Goal: Task Accomplishment & Management: Use online tool/utility

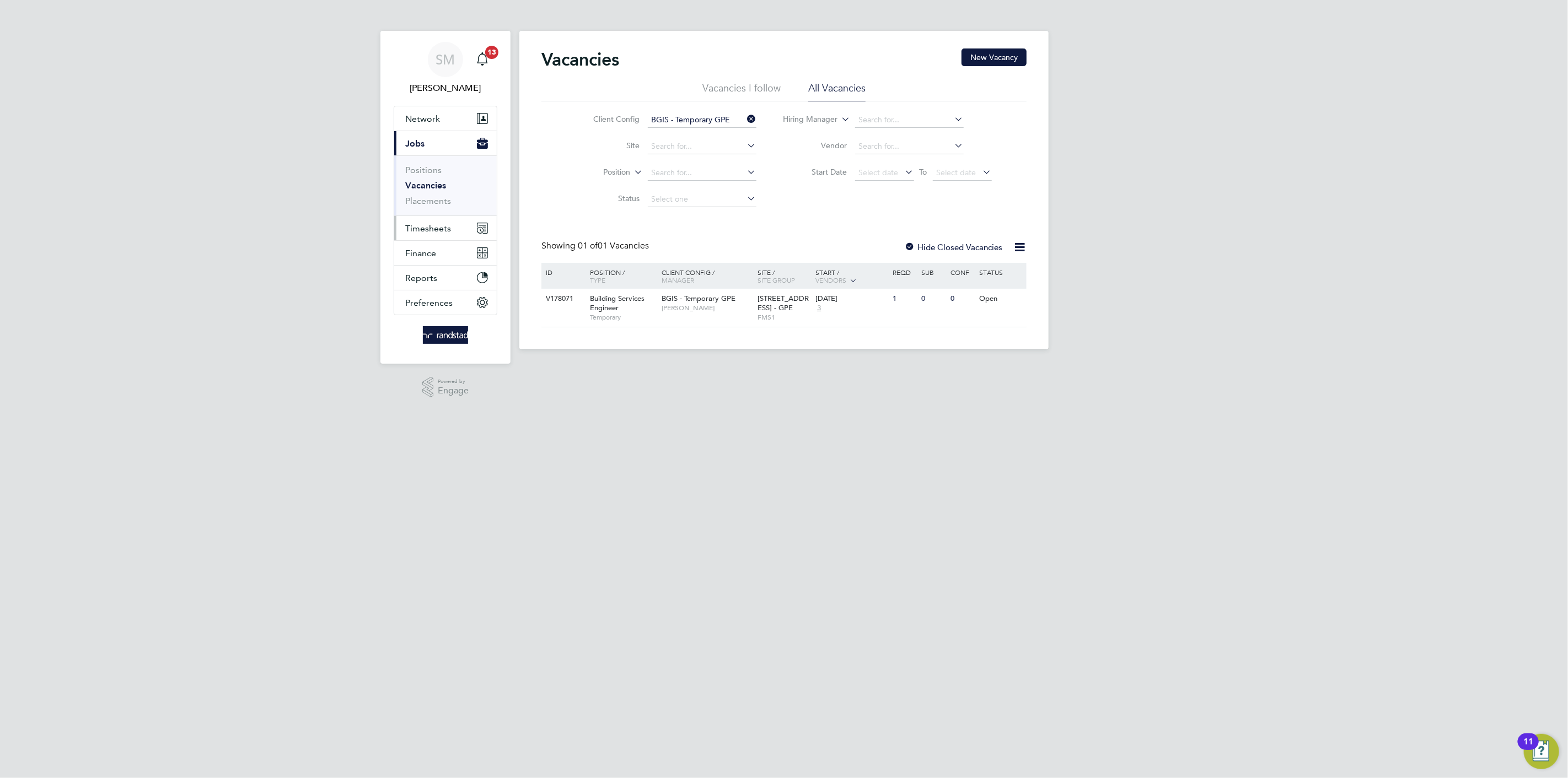
click at [432, 225] on span "Timesheets" at bounding box center [428, 228] width 46 height 11
click at [434, 193] on link "Timesheets" at bounding box center [428, 194] width 46 height 11
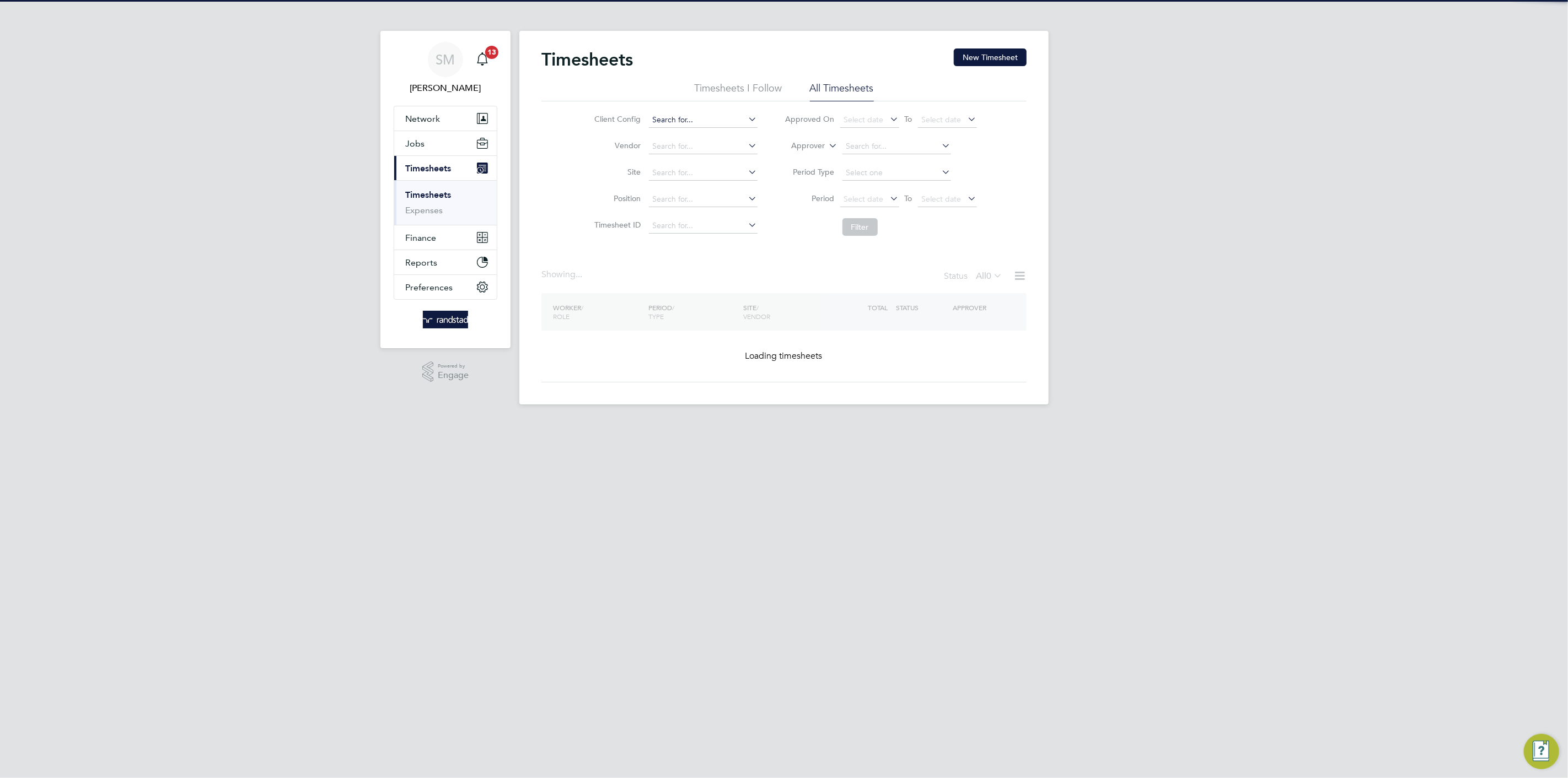
click at [706, 115] on input at bounding box center [703, 120] width 109 height 16
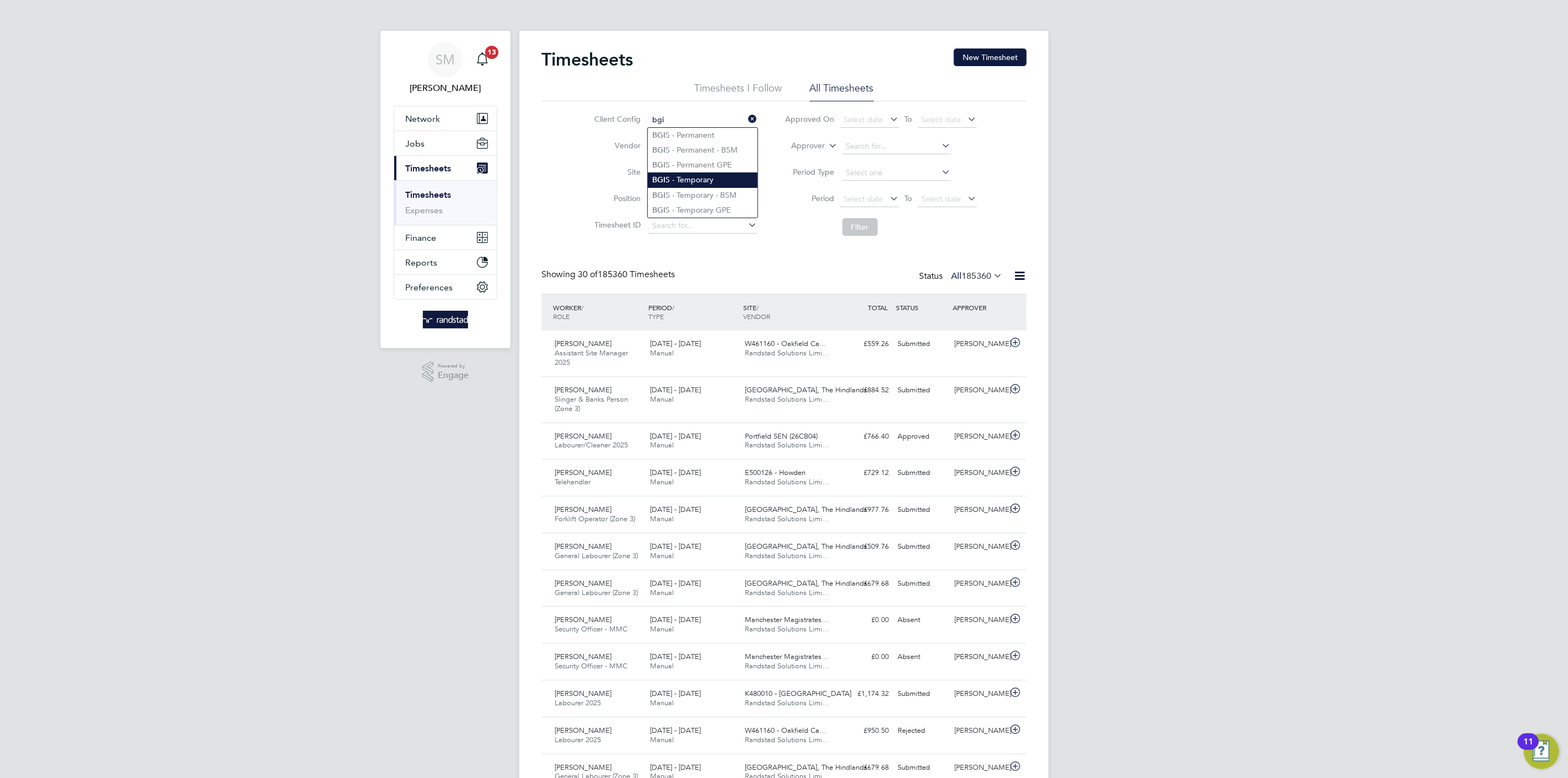
click at [704, 179] on li "BGI S - Temporary" at bounding box center [702, 180] width 110 height 15
type input "BGIS - Temporary"
click at [881, 235] on li "Filter" at bounding box center [881, 227] width 220 height 29
click at [869, 234] on button "Filter" at bounding box center [860, 227] width 35 height 18
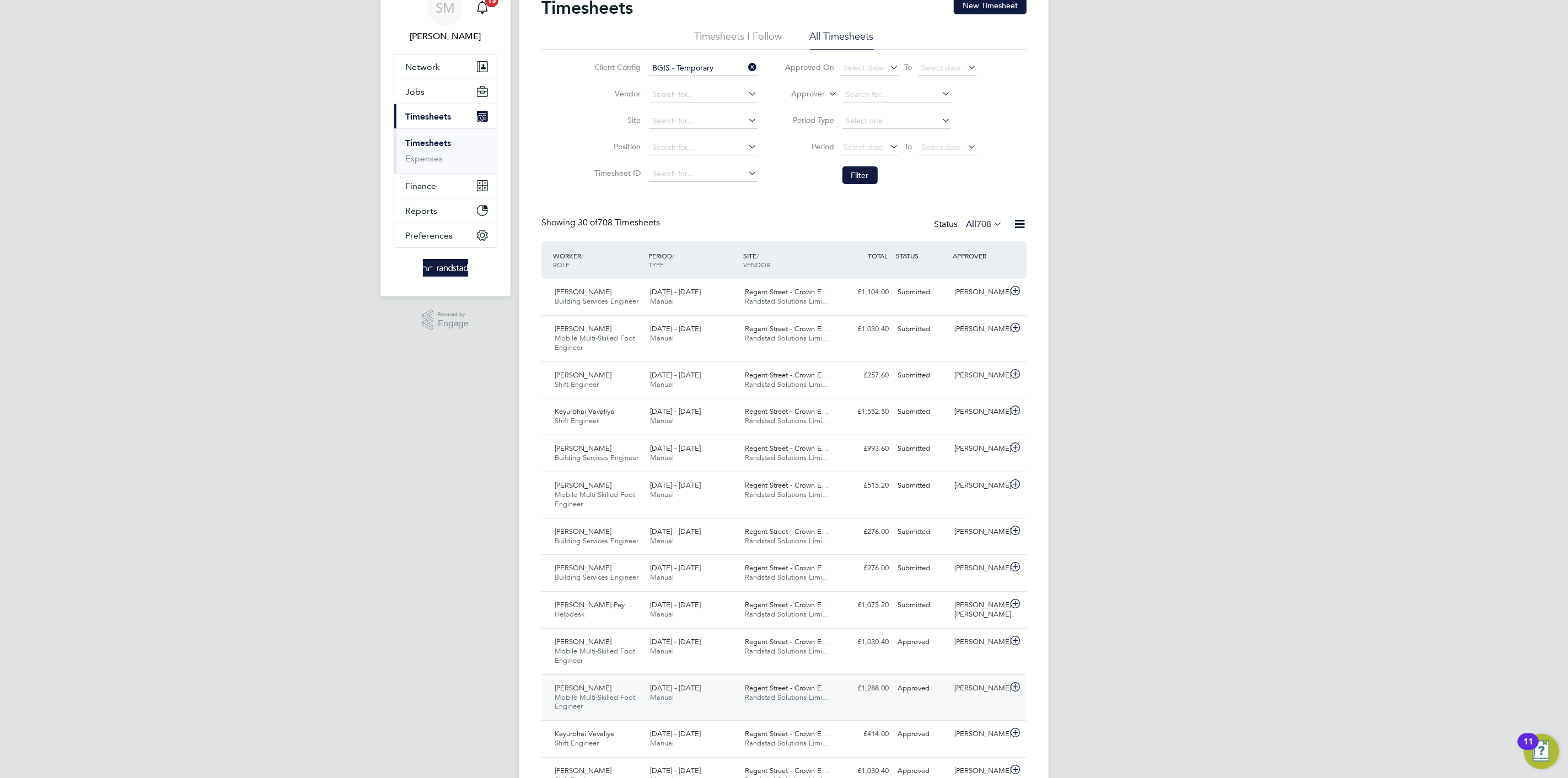
click at [786, 685] on span "Regent Street - Crown E…" at bounding box center [788, 688] width 84 height 9
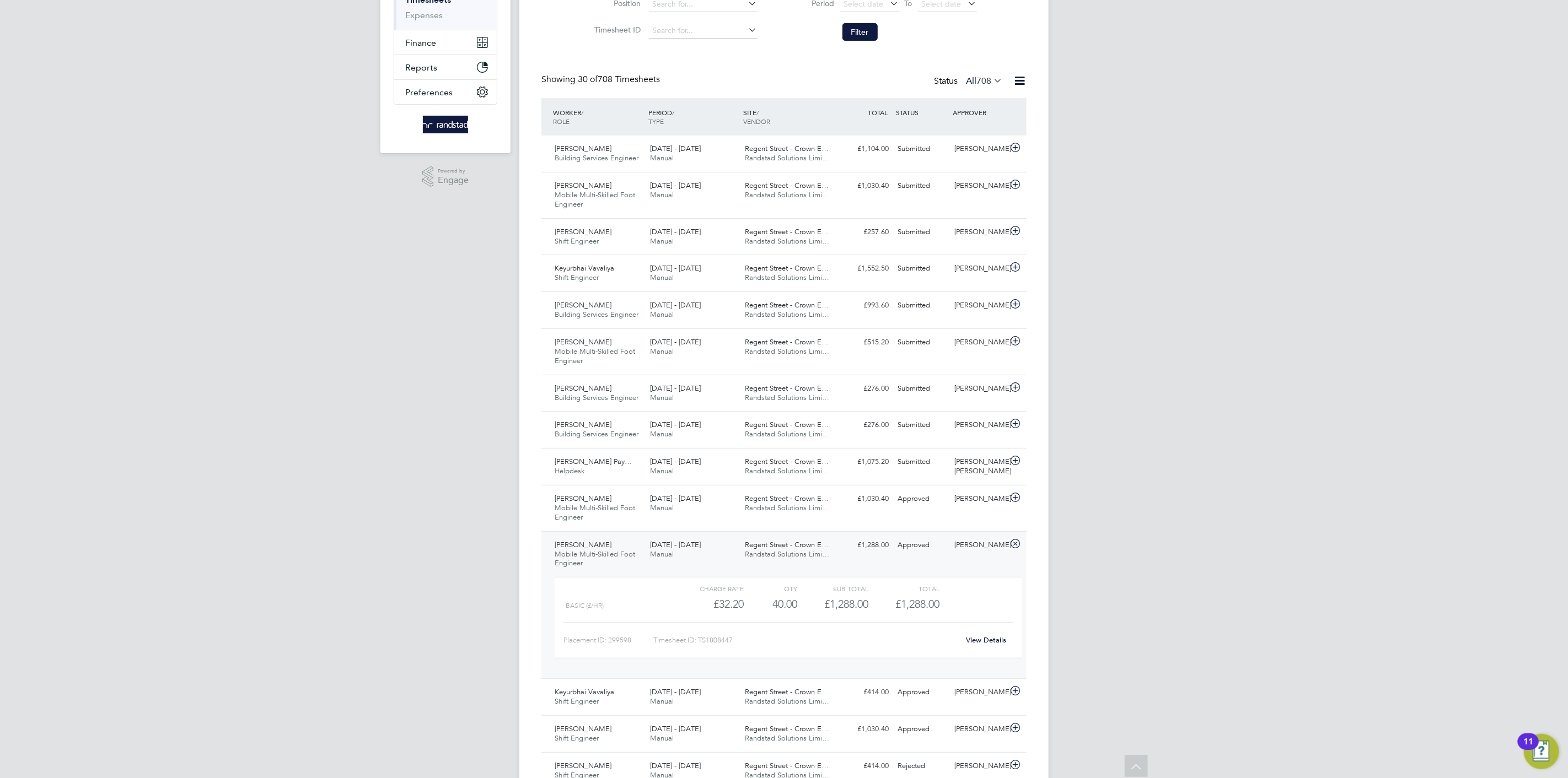
click at [980, 637] on link "View Details" at bounding box center [987, 640] width 40 height 9
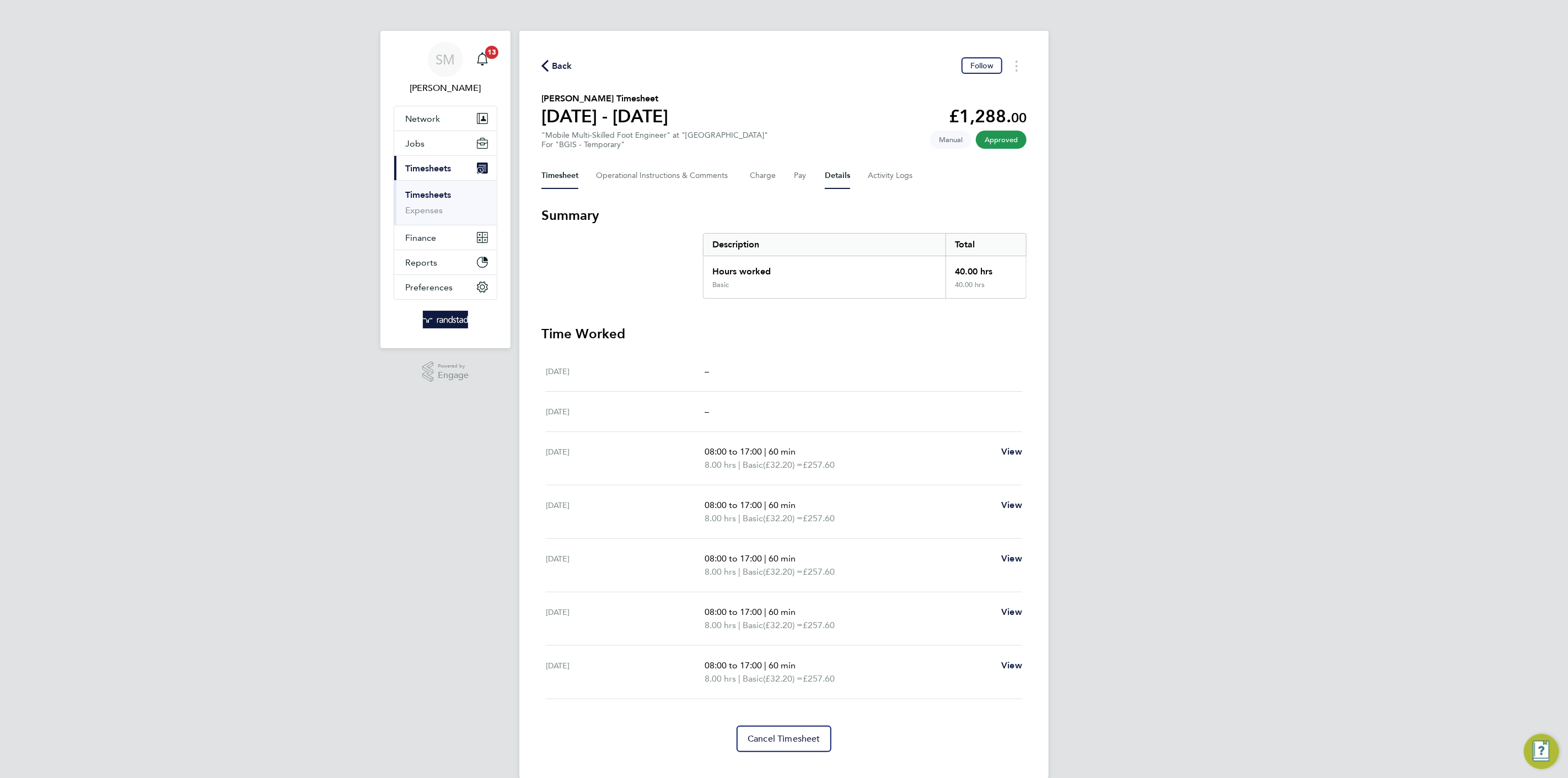
click at [837, 167] on button "Details" at bounding box center [837, 176] width 25 height 26
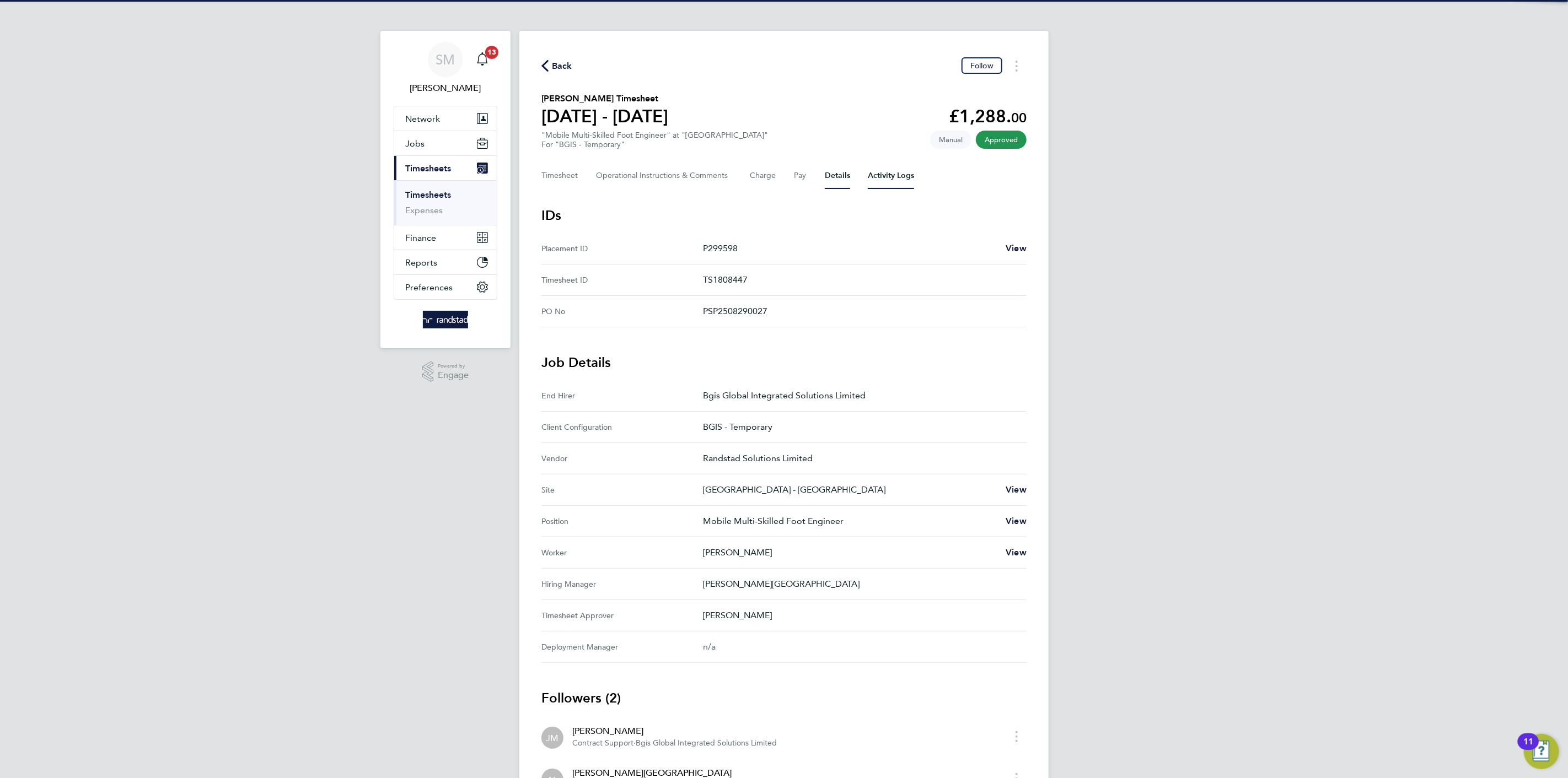
click at [896, 170] on Logs-tab "Activity Logs" at bounding box center [891, 176] width 46 height 26
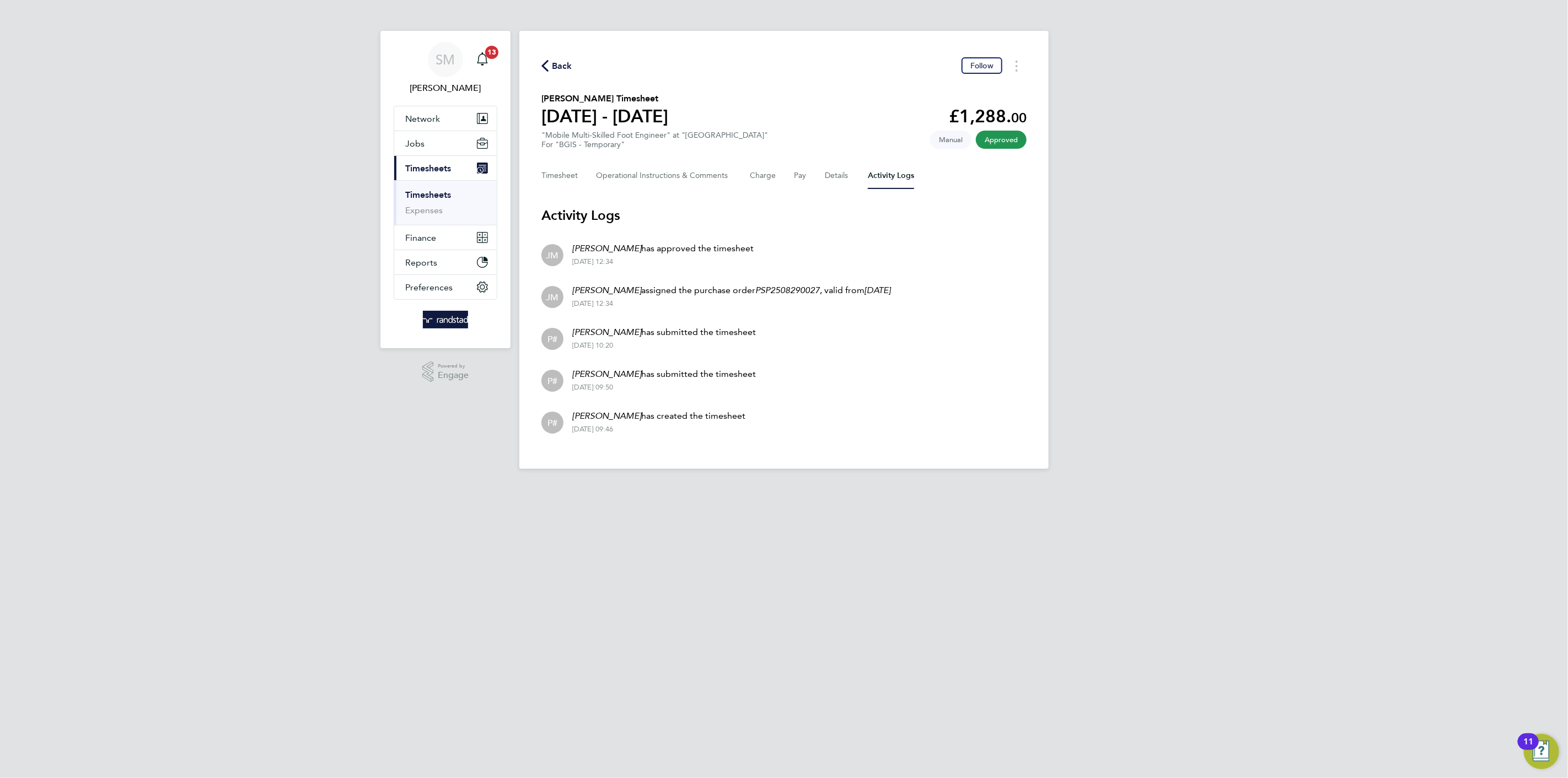
click at [663, 487] on html "SM Scott McGlynn Notifications 13 Applications: Network Team Members Businesses…" at bounding box center [784, 243] width 1568 height 487
